Goal: Information Seeking & Learning: Check status

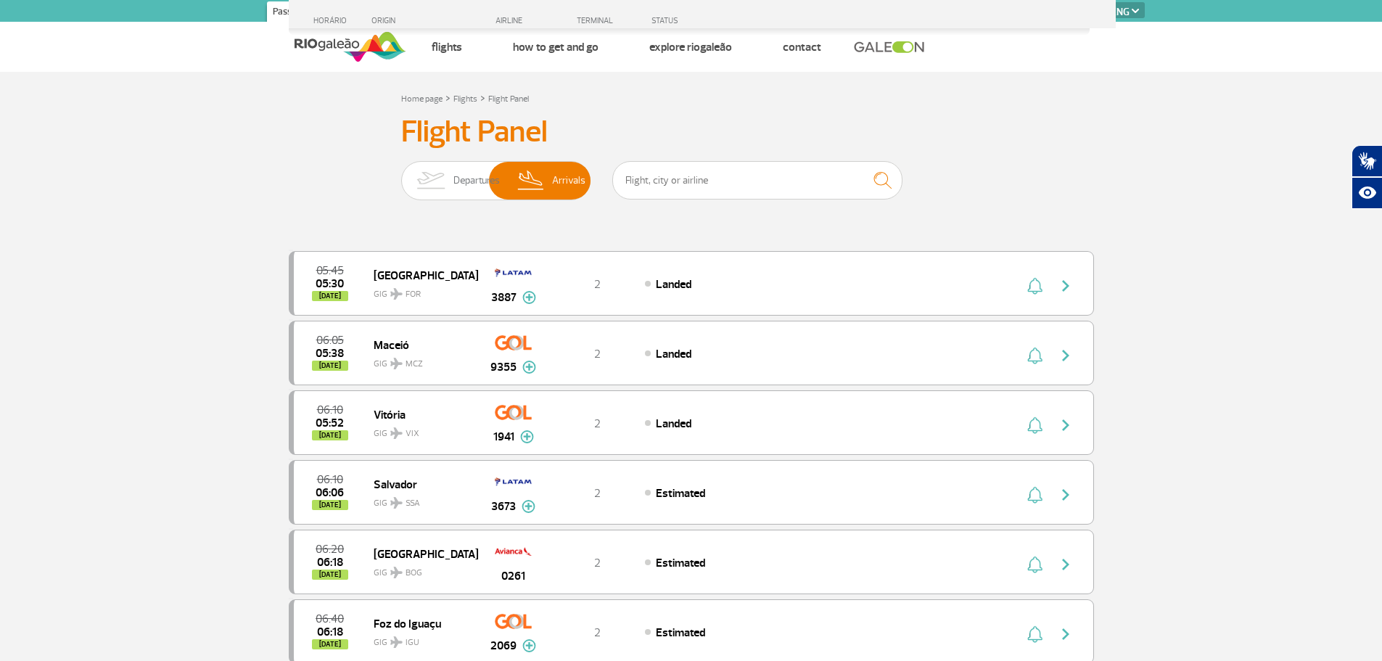
select select "en"
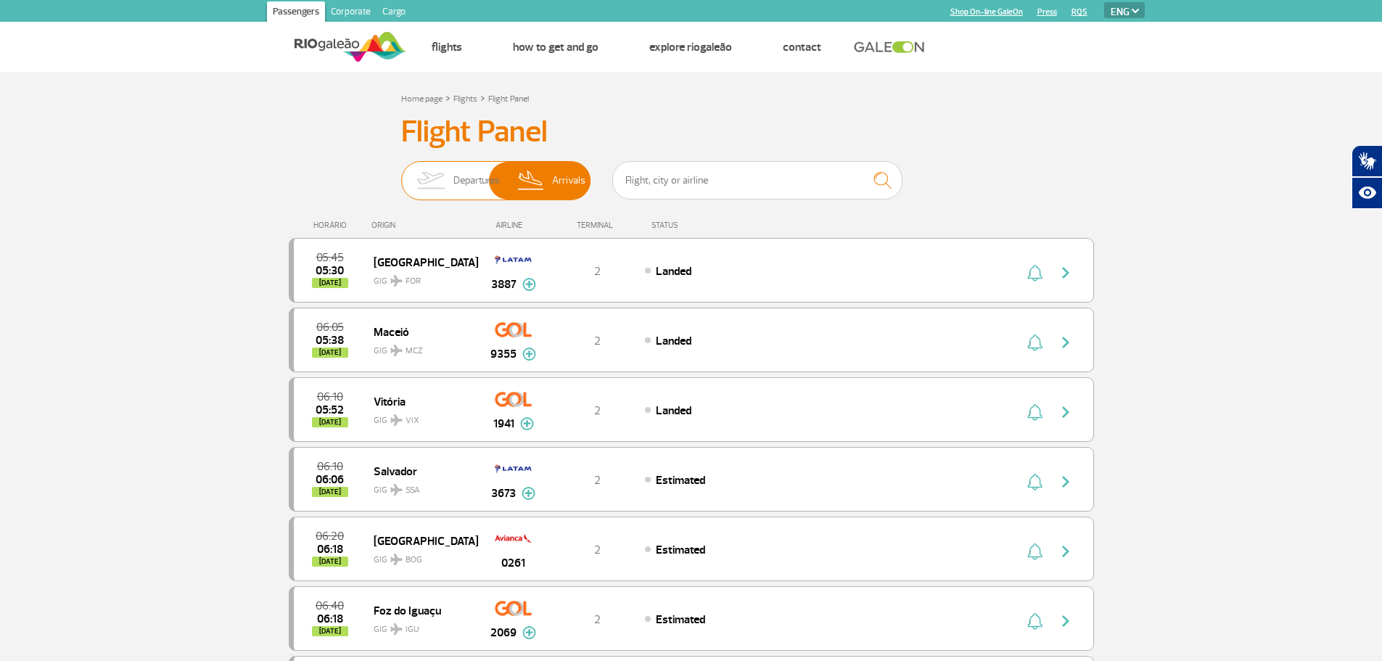
click at [435, 183] on img at bounding box center [431, 181] width 46 height 38
click at [401, 173] on input "Departures Arrivals" at bounding box center [401, 173] width 0 height 0
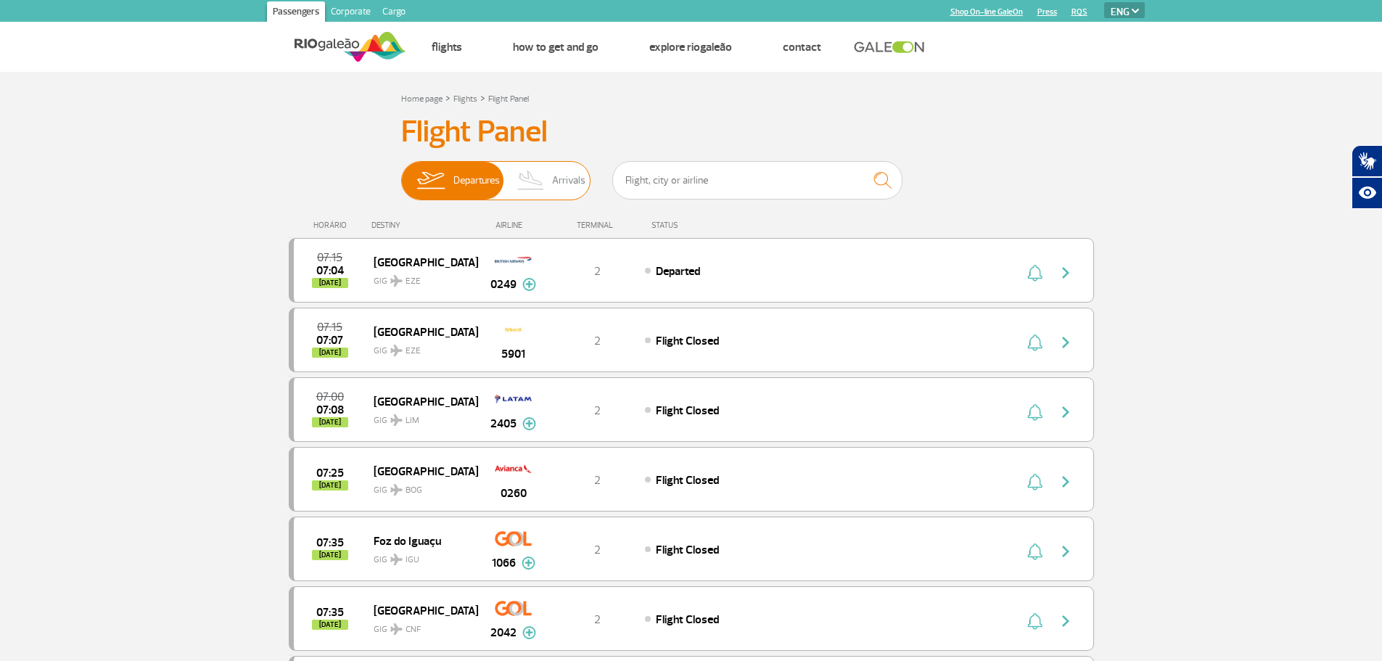
click at [530, 173] on img at bounding box center [531, 181] width 43 height 38
click at [401, 173] on input "Departures Arrivals" at bounding box center [401, 173] width 0 height 0
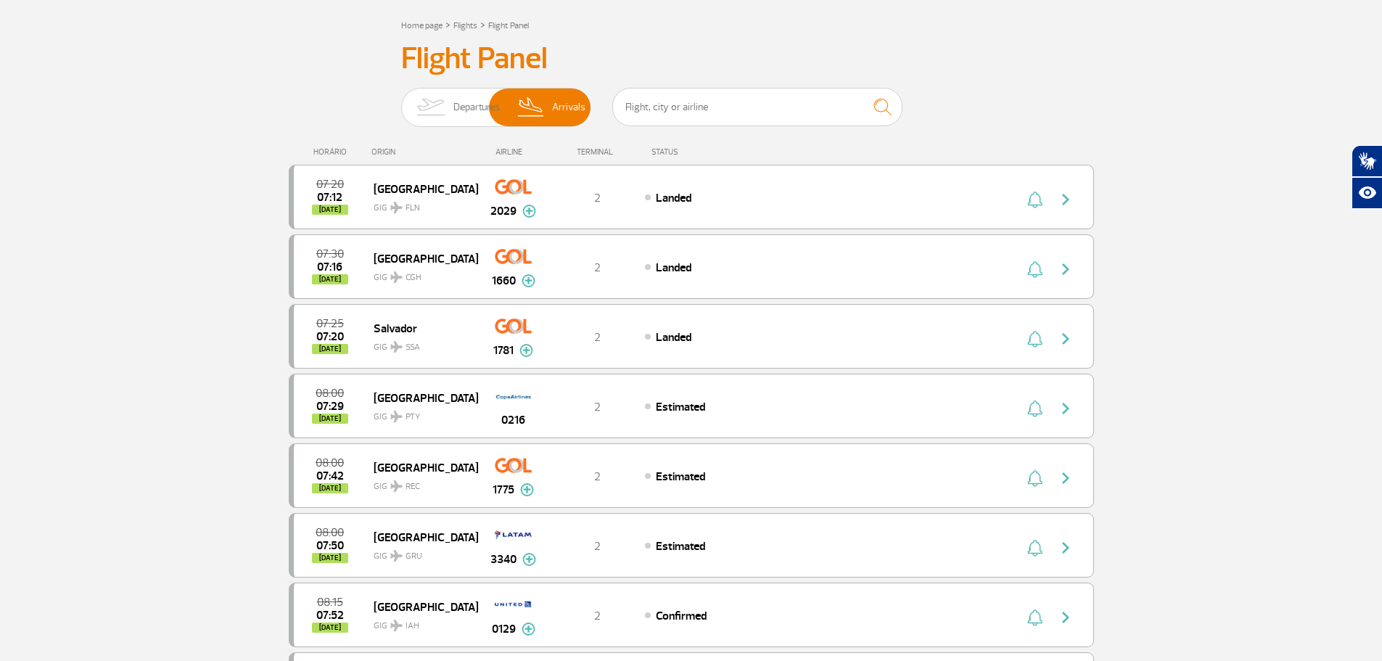
scroll to position [73, 0]
click at [428, 98] on img at bounding box center [431, 108] width 46 height 38
click at [401, 101] on input "Departures Arrivals" at bounding box center [401, 101] width 0 height 0
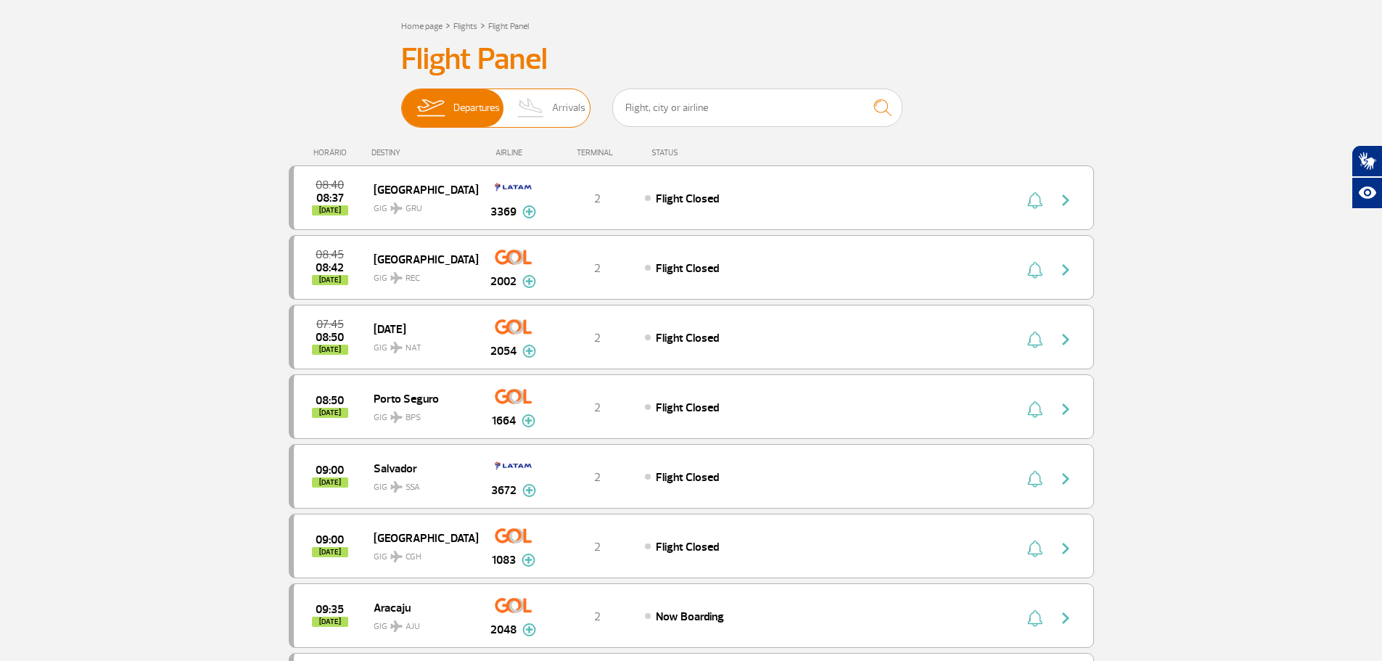
click at [551, 110] on img at bounding box center [531, 108] width 43 height 38
click at [401, 101] on input "Departures Arrivals" at bounding box center [401, 101] width 0 height 0
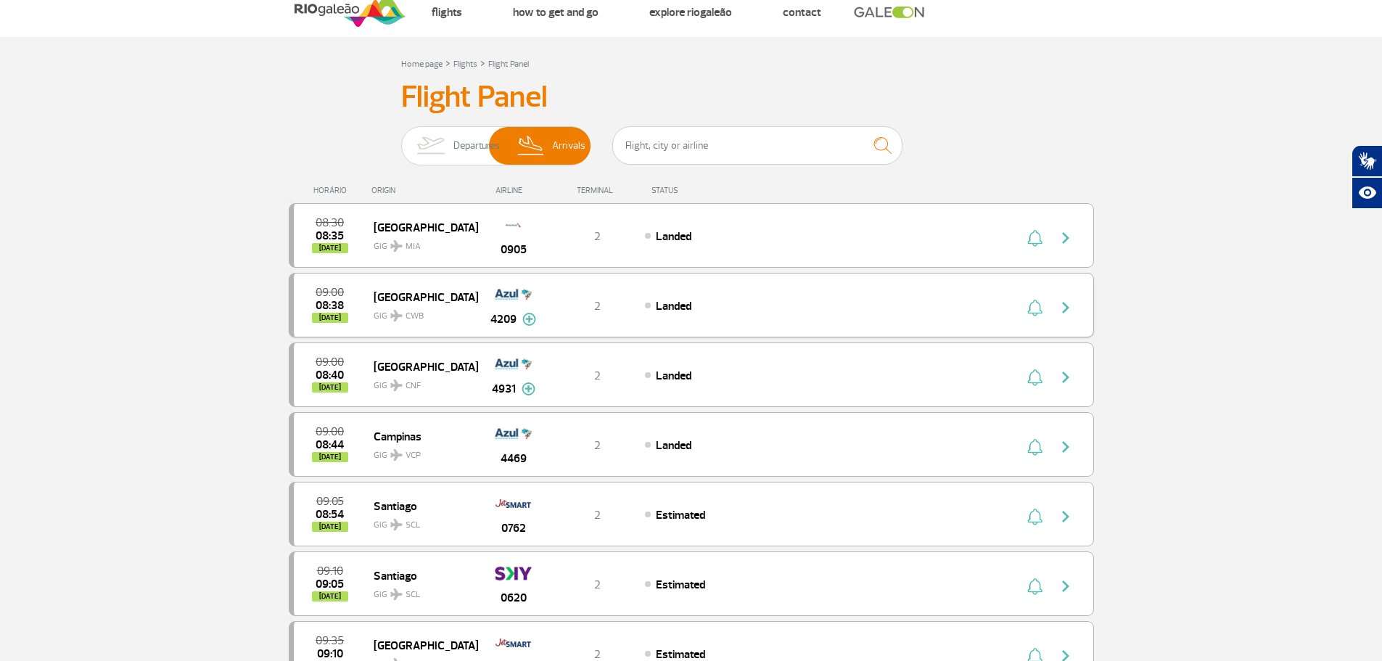
scroll to position [0, 0]
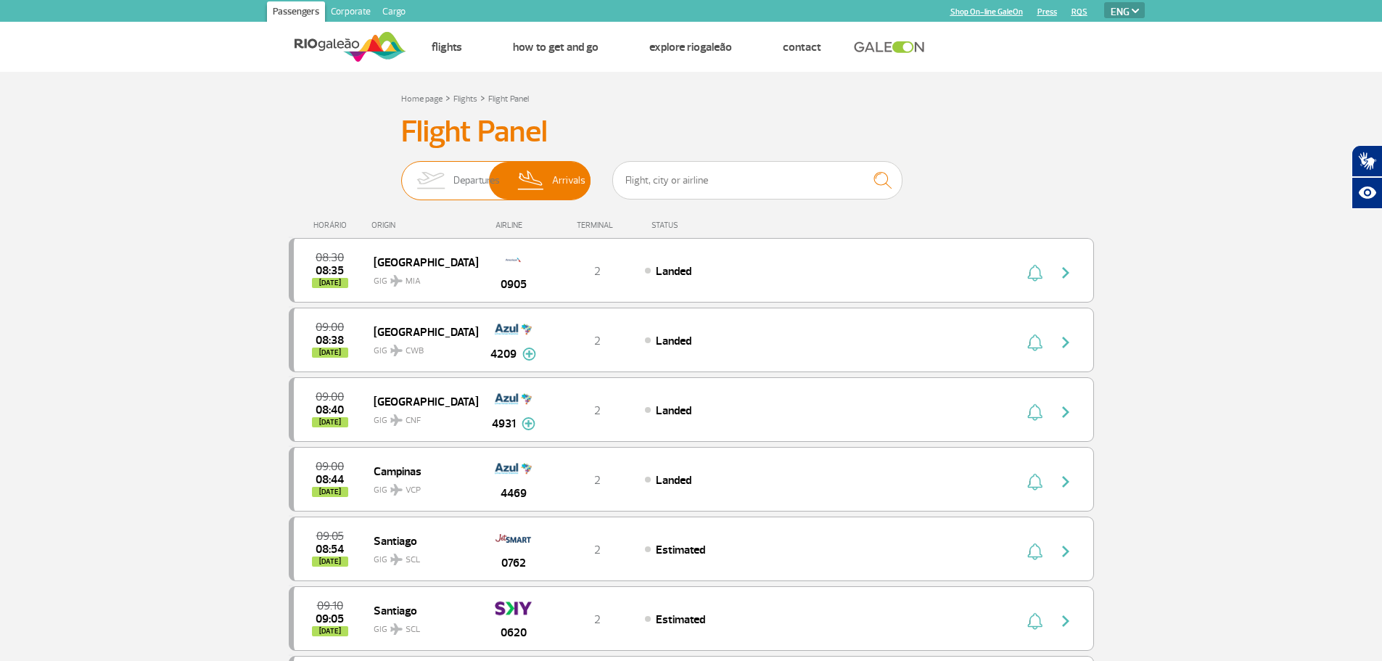
click at [445, 177] on img at bounding box center [431, 181] width 46 height 38
click at [401, 173] on input "Departures Arrivals" at bounding box center [401, 173] width 0 height 0
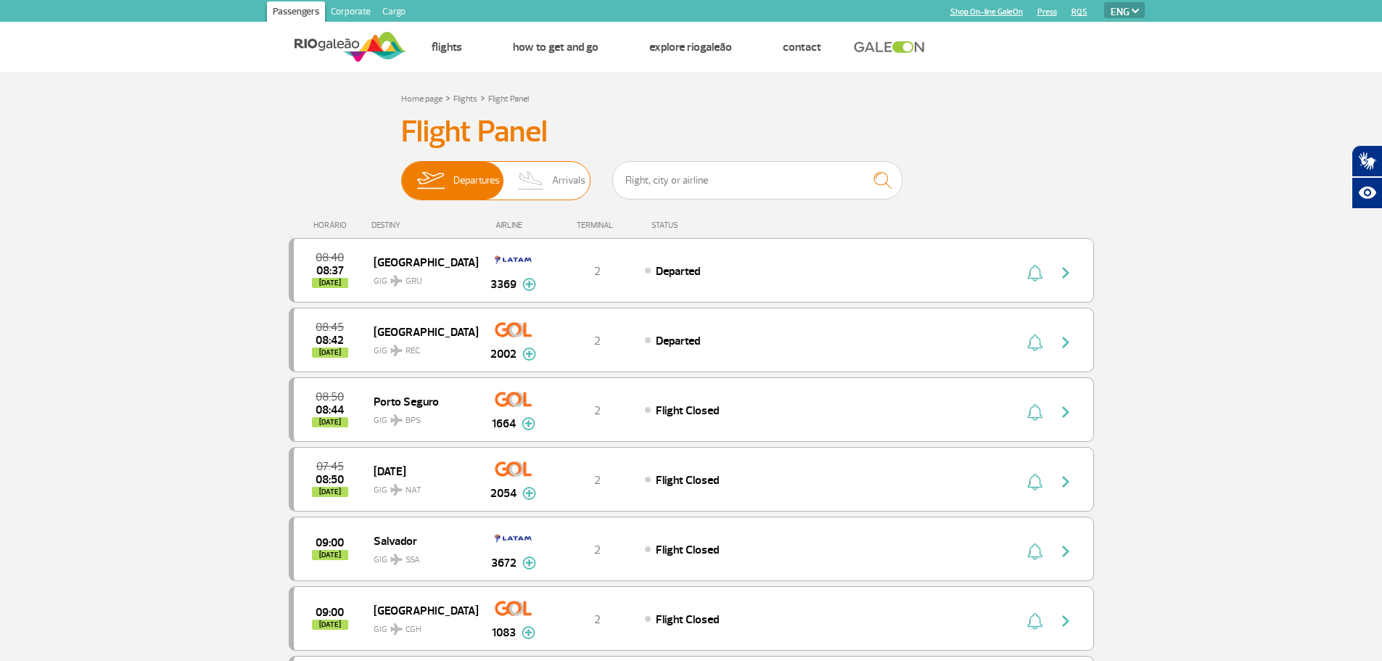
click at [529, 186] on img at bounding box center [531, 181] width 43 height 38
click at [401, 173] on input "Departures Arrivals" at bounding box center [401, 173] width 0 height 0
